Goal: Information Seeking & Learning: Learn about a topic

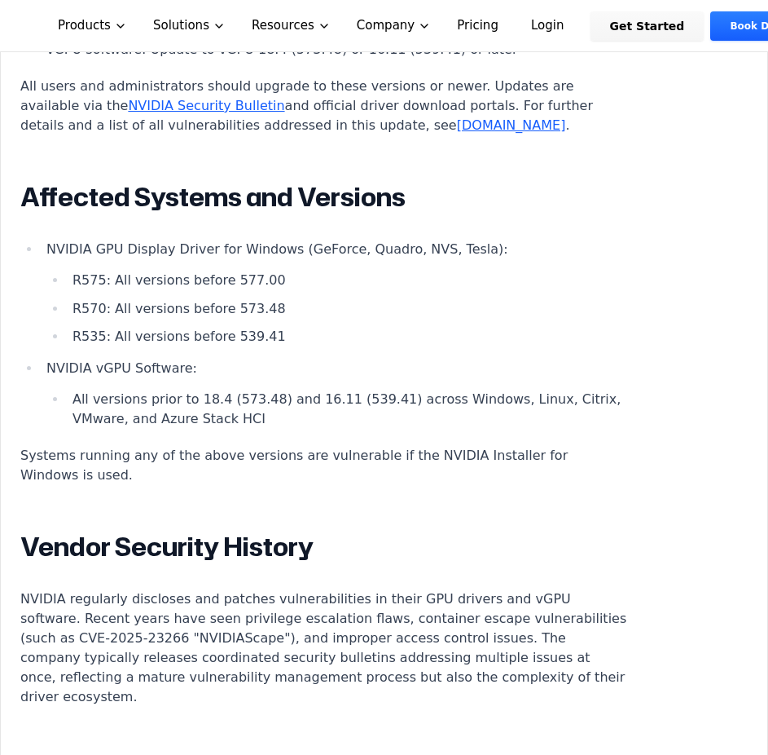
scroll to position [2037, 0]
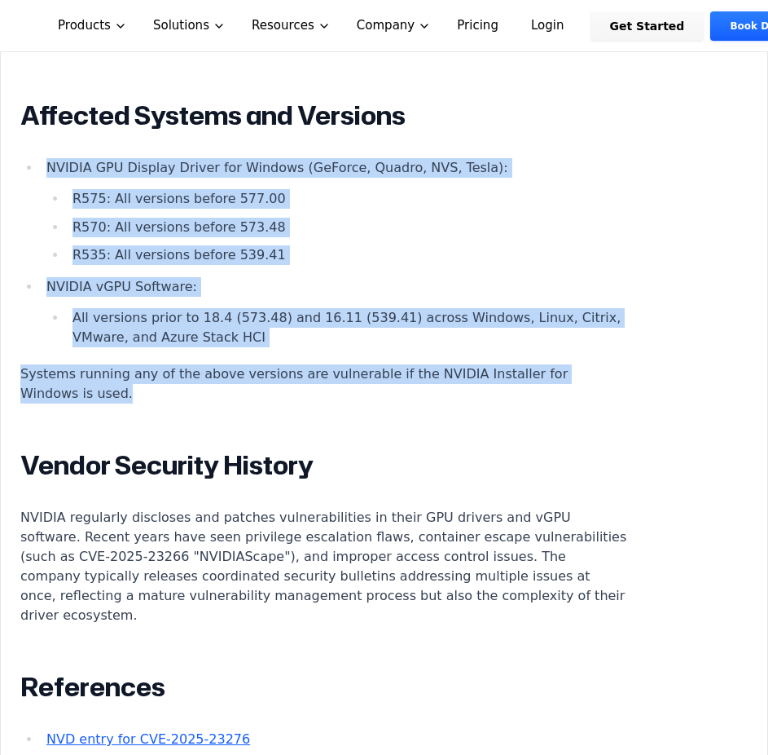
drag, startPoint x: 121, startPoint y: 394, endPoint x: 35, endPoint y: 166, distance: 243.9
click at [35, 166] on div "Introduction Attackers can use the NVIDIA Installer for Windows to gain adminis…" at bounding box center [323, 2] width 606 height 1605
click at [37, 172] on ul "NVIDIA GPU Display Driver for Windows (GeForce, Quadro, NVS, Tesla): R575: All …" at bounding box center [323, 252] width 606 height 189
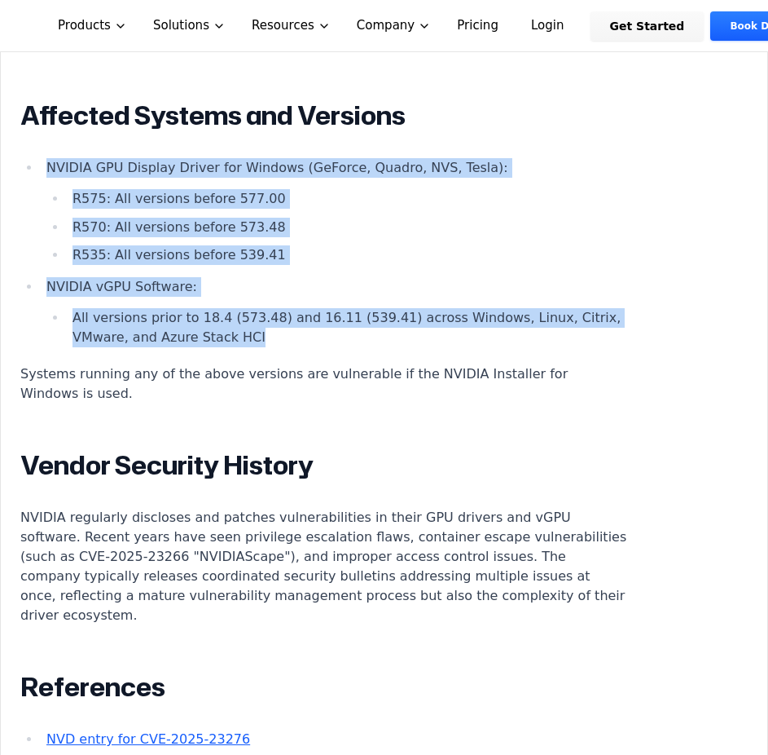
drag, startPoint x: 45, startPoint y: 167, endPoint x: 294, endPoint y: 339, distance: 302.9
click at [297, 341] on ul "NVIDIA GPU Display Driver for Windows (GeForce, Quadro, NVS, Tesla): R575: All …" at bounding box center [323, 252] width 606 height 189
copy ul "NVIDIA GPU Display Driver for Windows (GeForce, Quadro, NVS, Tesla): R575: All …"
click at [224, 209] on li "R575: All versions before 577.00" at bounding box center [347, 199] width 561 height 20
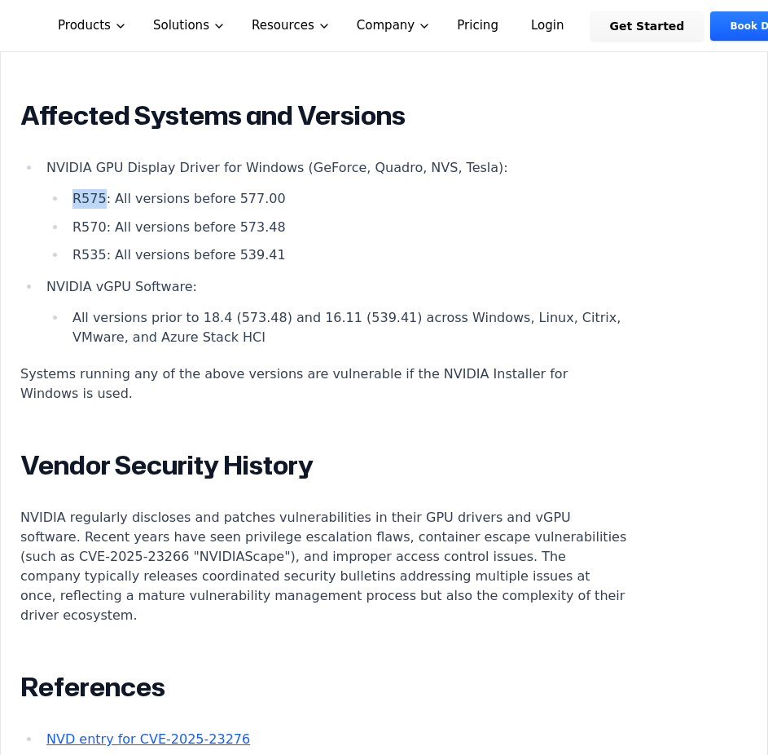
drag, startPoint x: 72, startPoint y: 199, endPoint x: 100, endPoint y: 204, distance: 28.9
click at [100, 204] on li "R575: All versions before 577.00" at bounding box center [347, 199] width 561 height 20
click at [258, 253] on li "R535: All versions before 539.41" at bounding box center [347, 255] width 561 height 20
click at [253, 255] on li "R535: All versions before 539.41" at bounding box center [347, 255] width 561 height 20
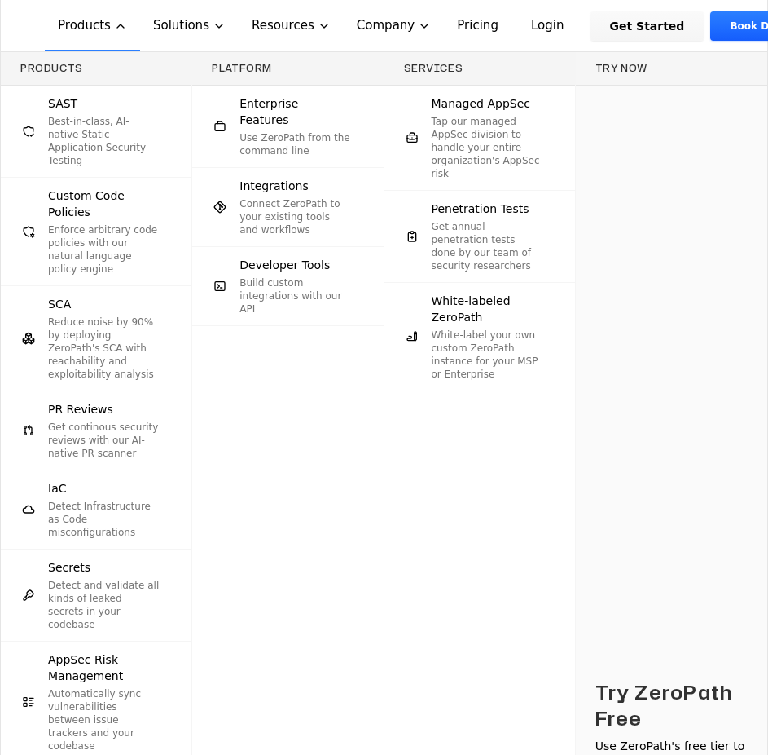
scroll to position [2119, 0]
